Goal: Information Seeking & Learning: Find specific page/section

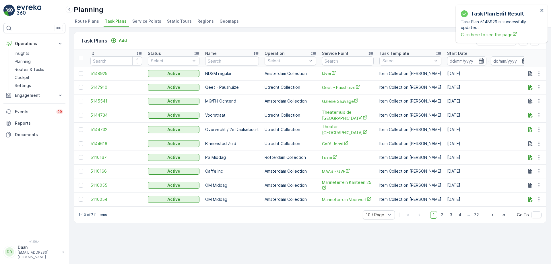
click at [244, 7] on div "Planning [PERSON_NAME] ( +02:00 )" at bounding box center [310, 10] width 473 height 10
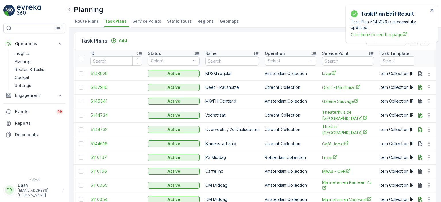
click at [432, 7] on div "Task Plan Edit Result Task Plan 5148929 is successfully updated. Click here to …" at bounding box center [392, 24] width 92 height 38
click at [432, 10] on icon "close" at bounding box center [432, 10] width 3 height 3
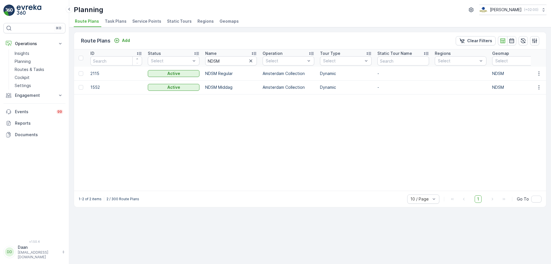
scroll to position [0, 323]
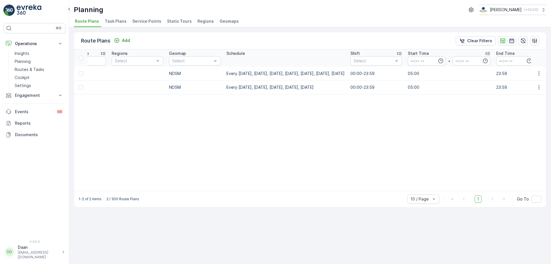
click at [25, 13] on img at bounding box center [29, 10] width 25 height 11
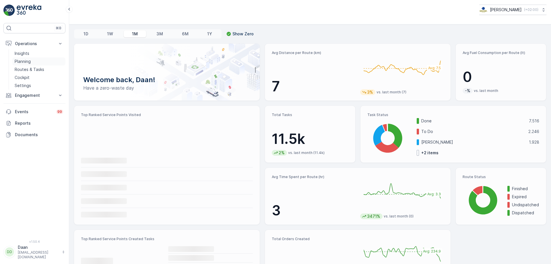
click at [31, 63] on link "Planning" at bounding box center [38, 61] width 53 height 8
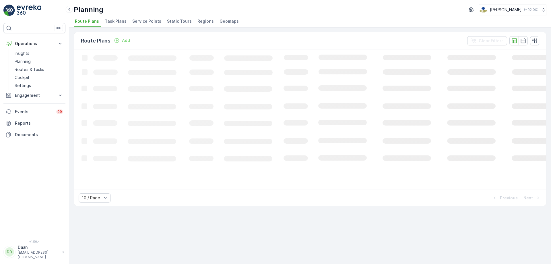
click at [115, 23] on span "Task Plans" at bounding box center [116, 21] width 22 height 6
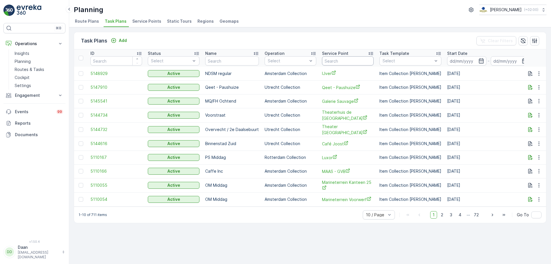
click at [332, 64] on input "text" at bounding box center [348, 60] width 52 height 9
type input "Kaai"
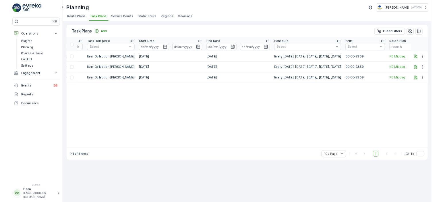
scroll to position [0, 277]
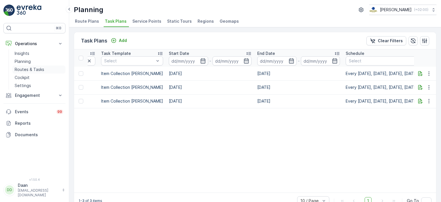
click at [29, 67] on p "Routes & Tasks" at bounding box center [30, 70] width 30 height 6
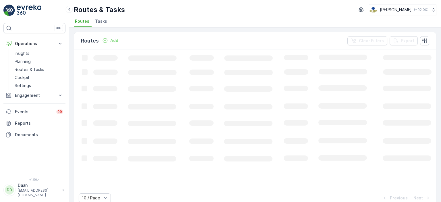
click at [103, 20] on span "Tasks" at bounding box center [101, 21] width 12 height 6
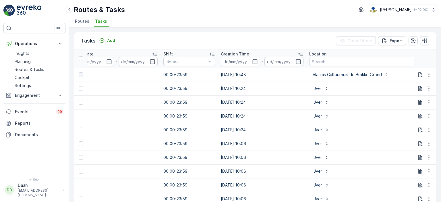
scroll to position [0, 346]
click at [314, 61] on input "text" at bounding box center [372, 61] width 128 height 9
type input "N"
type input "ONO"
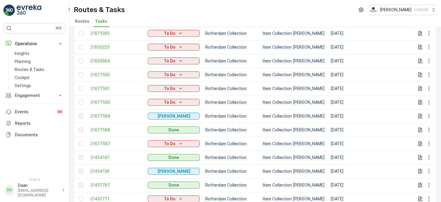
click at [328, 100] on td "20.09.2025" at bounding box center [372, 102] width 88 height 14
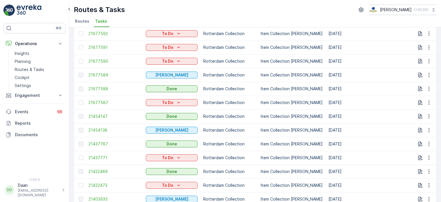
scroll to position [122, 0]
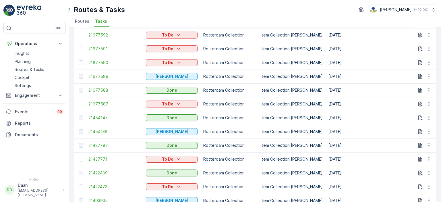
click at [271, 10] on div "Routes & Tasks Oscar Circulair ( +02:00 )" at bounding box center [255, 10] width 363 height 10
click at [99, 22] on span "Tasks" at bounding box center [101, 21] width 12 height 6
click at [33, 12] on img at bounding box center [29, 10] width 25 height 11
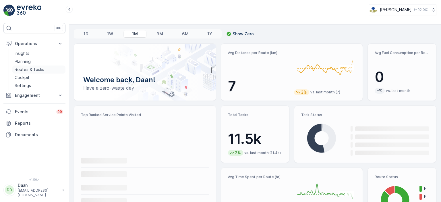
click at [29, 70] on p "Routes & Tasks" at bounding box center [30, 70] width 30 height 6
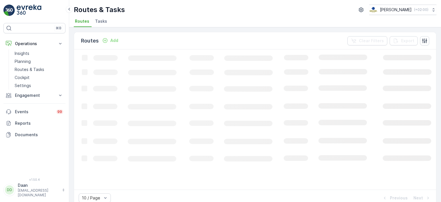
click at [98, 23] on span "Tasks" at bounding box center [101, 21] width 12 height 6
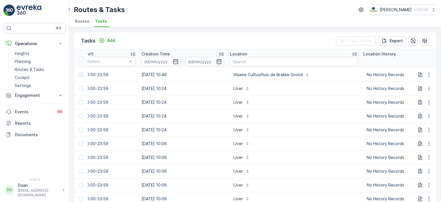
scroll to position [0, 472]
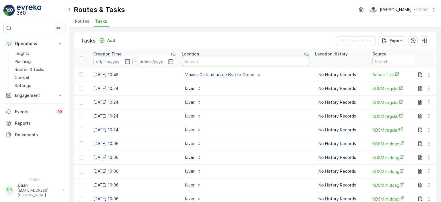
click at [203, 59] on input "text" at bounding box center [246, 61] width 128 height 9
type input "Ekko"
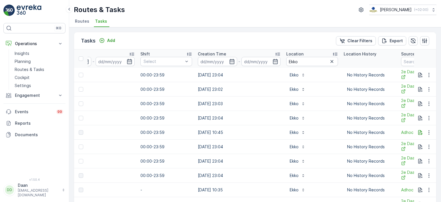
scroll to position [0, 407]
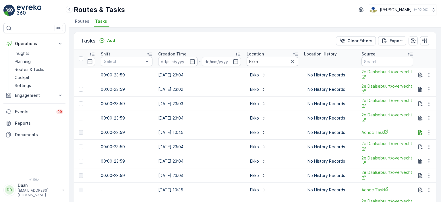
click at [286, 65] on input "Ekko" at bounding box center [273, 61] width 52 height 9
click at [289, 60] on icon "button" at bounding box center [292, 62] width 6 height 6
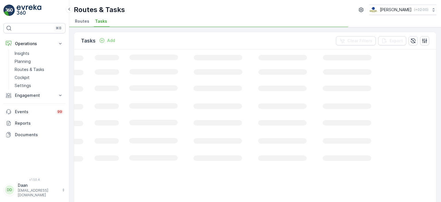
scroll to position [0, 190]
click at [25, 63] on p "Planning" at bounding box center [23, 62] width 16 height 6
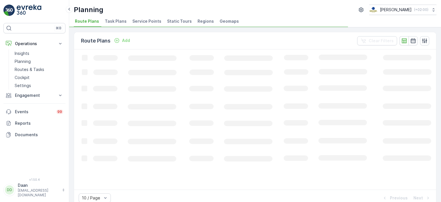
click at [105, 20] on span "Task Plans" at bounding box center [116, 21] width 22 height 6
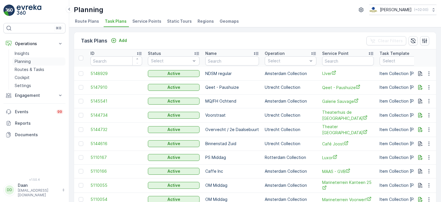
click at [28, 62] on p "Planning" at bounding box center [23, 62] width 16 height 6
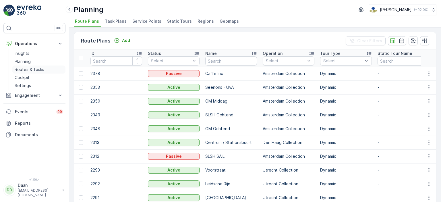
click at [29, 68] on p "Routes & Tasks" at bounding box center [30, 70] width 30 height 6
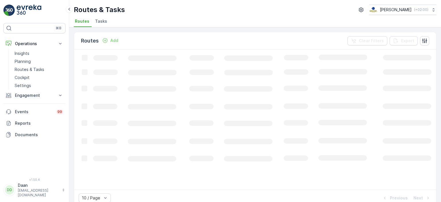
click at [109, 17] on div "Routes & Tasks Oscar Circulair ( +02:00 ) Routes Tasks" at bounding box center [255, 13] width 372 height 27
click at [102, 23] on span "Tasks" at bounding box center [101, 21] width 12 height 6
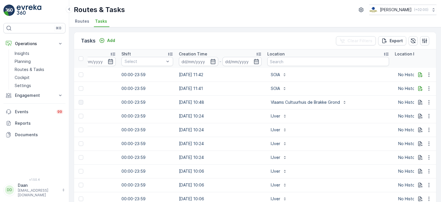
scroll to position [0, 393]
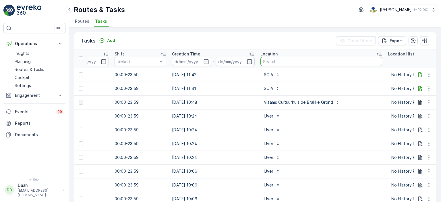
click at [288, 59] on input "text" at bounding box center [321, 61] width 122 height 9
type input "Jack"
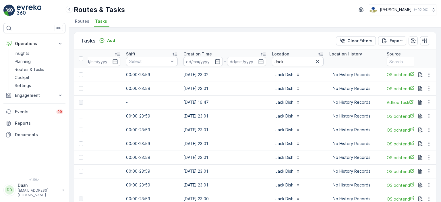
scroll to position [0, 439]
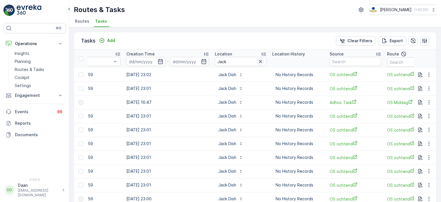
click at [258, 61] on icon "button" at bounding box center [261, 62] width 6 height 6
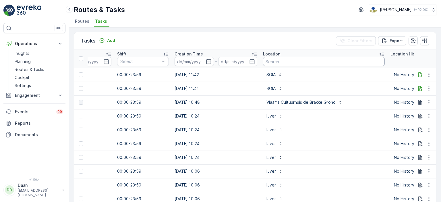
scroll to position [0, 390]
click at [296, 62] on input "text" at bounding box center [324, 61] width 122 height 9
type input "schinkkel"
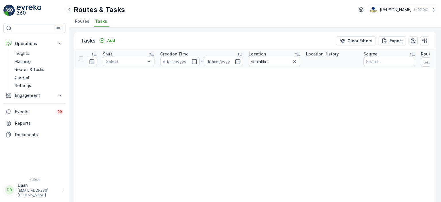
scroll to position [0, 402]
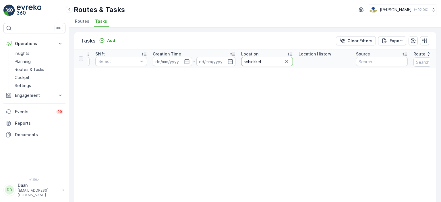
click at [255, 62] on input "schinkkel" at bounding box center [267, 61] width 52 height 9
type input "schinkel"
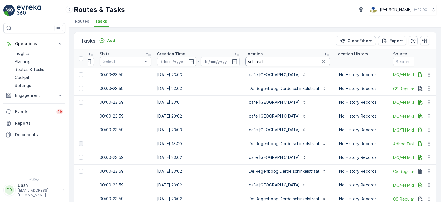
click at [263, 60] on input "schinkel" at bounding box center [288, 61] width 84 height 9
type input "schinkelhaven"
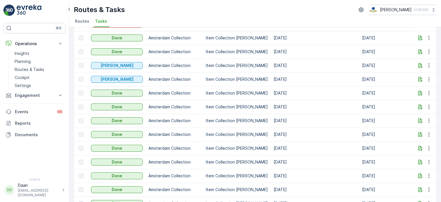
scroll to position [148, 0]
click at [337, 79] on td "18.09.2025" at bounding box center [315, 79] width 88 height 14
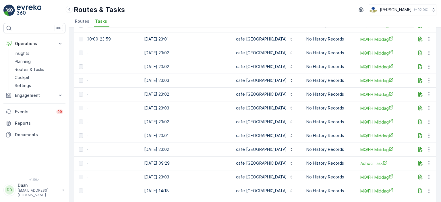
scroll to position [0, 421]
